Goal: Find specific page/section: Find specific page/section

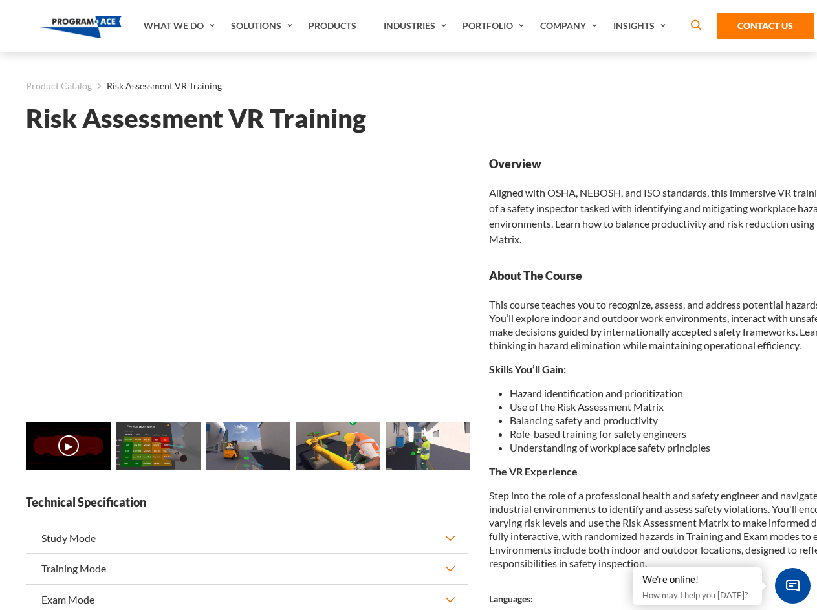
click at [263, 26] on link "Solutions" at bounding box center [263, 26] width 78 height 52
click at [0, 0] on div "AI & Computer Vision Solutions Computer Vision Quality Control AI tools for fas…" at bounding box center [0, 0] width 0 height 0
click at [0, 0] on div "AI & Computer Vision Solutions Virtual Training Solutions Virtual Tour Solution…" at bounding box center [0, 0] width 0 height 0
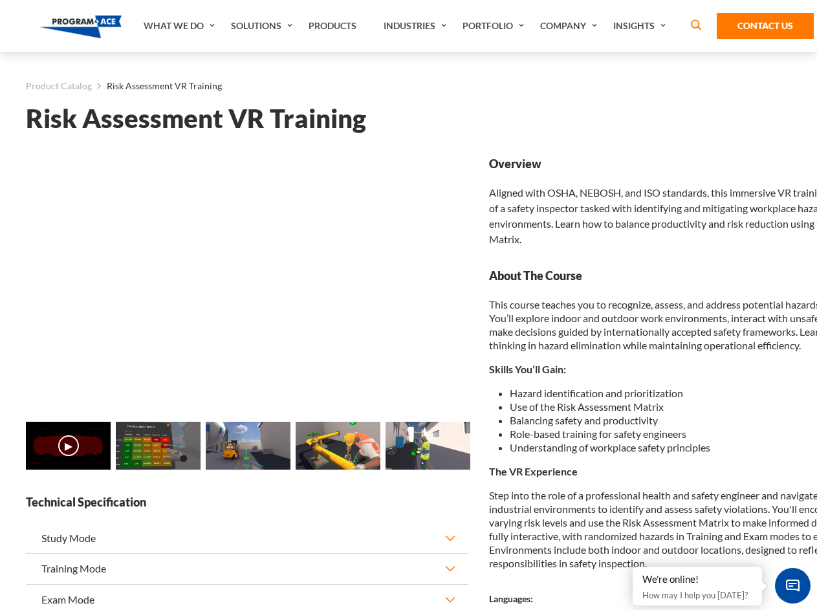
click at [0, 0] on div "AI & Computer Vision Solutions Virtual Training Solutions Virtual Tour Solution…" at bounding box center [0, 0] width 0 height 0
click at [0, 0] on div "AI & Computer Vision Solutions Computer Vision Quality Control AI tools for fas…" at bounding box center [0, 0] width 0 height 0
